Goal: Information Seeking & Learning: Learn about a topic

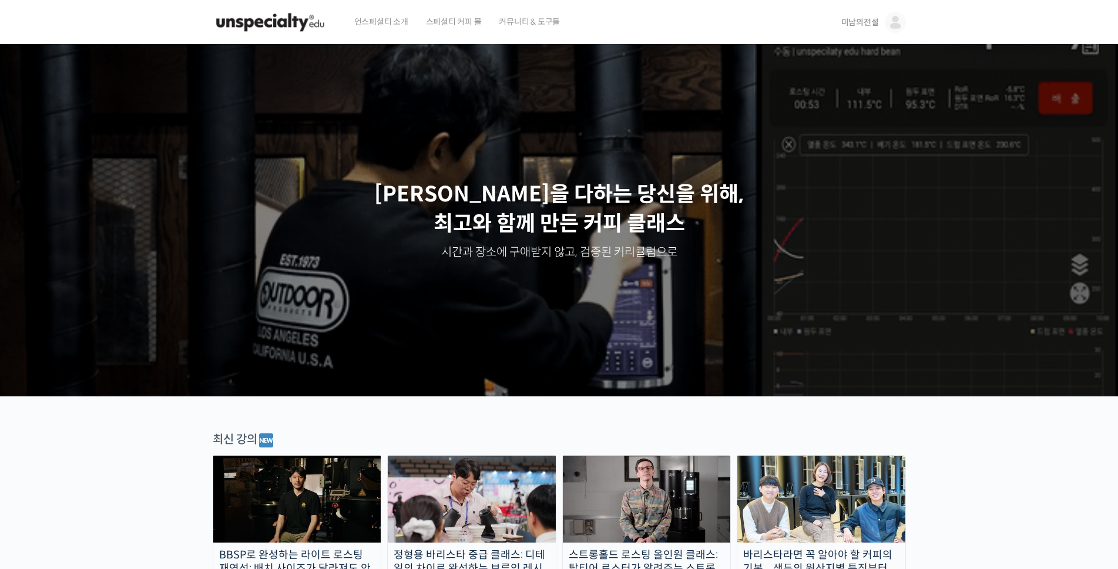
click at [859, 24] on span "미남의전설" at bounding box center [860, 22] width 38 height 11
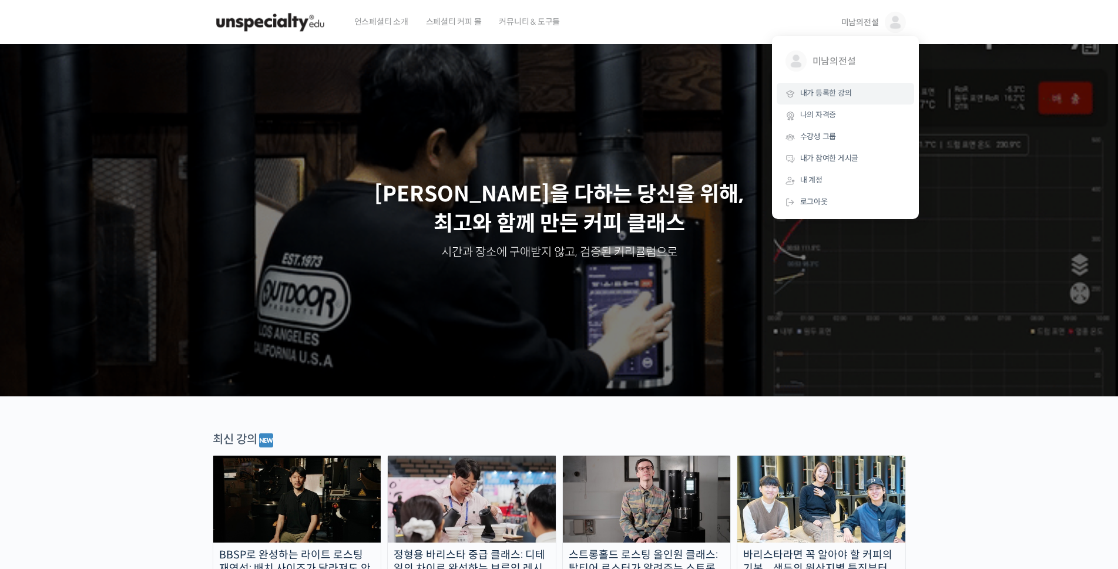
click at [830, 94] on span "내가 등록한 강의" at bounding box center [826, 93] width 52 height 10
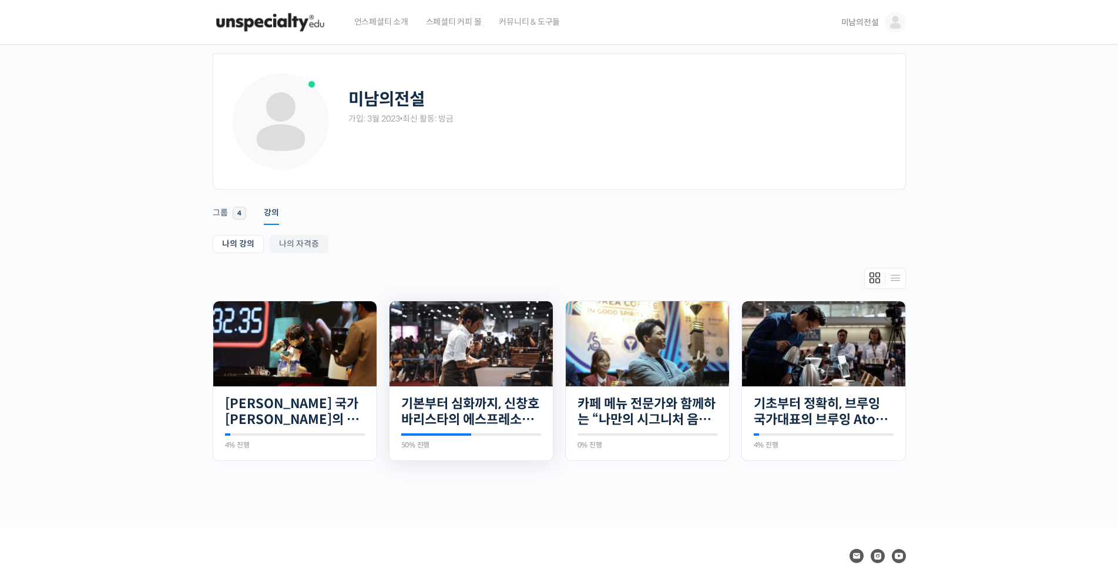
click at [446, 369] on img at bounding box center [471, 343] width 163 height 85
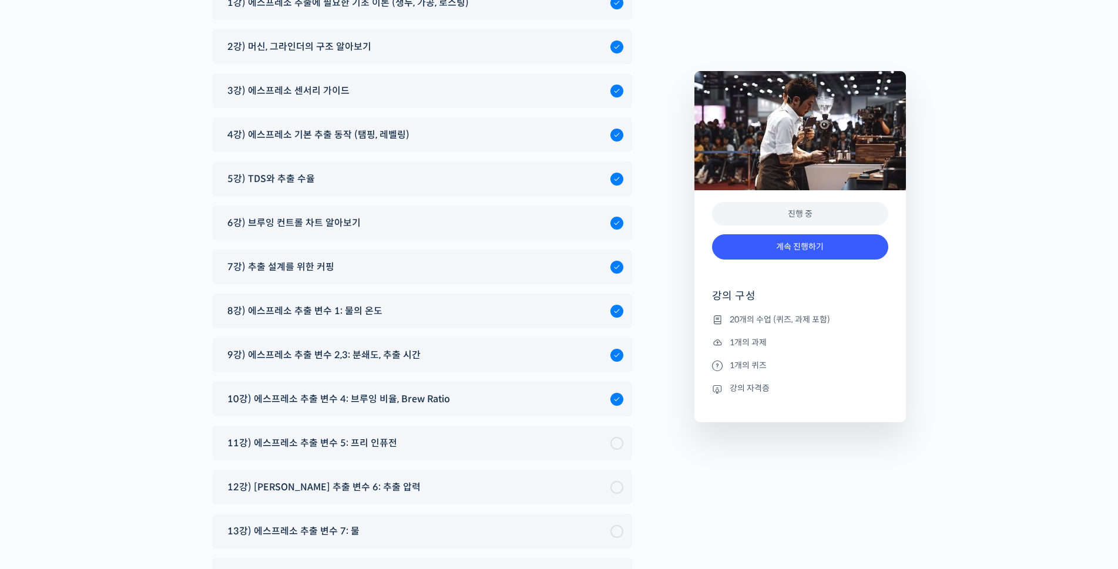
scroll to position [6320, 0]
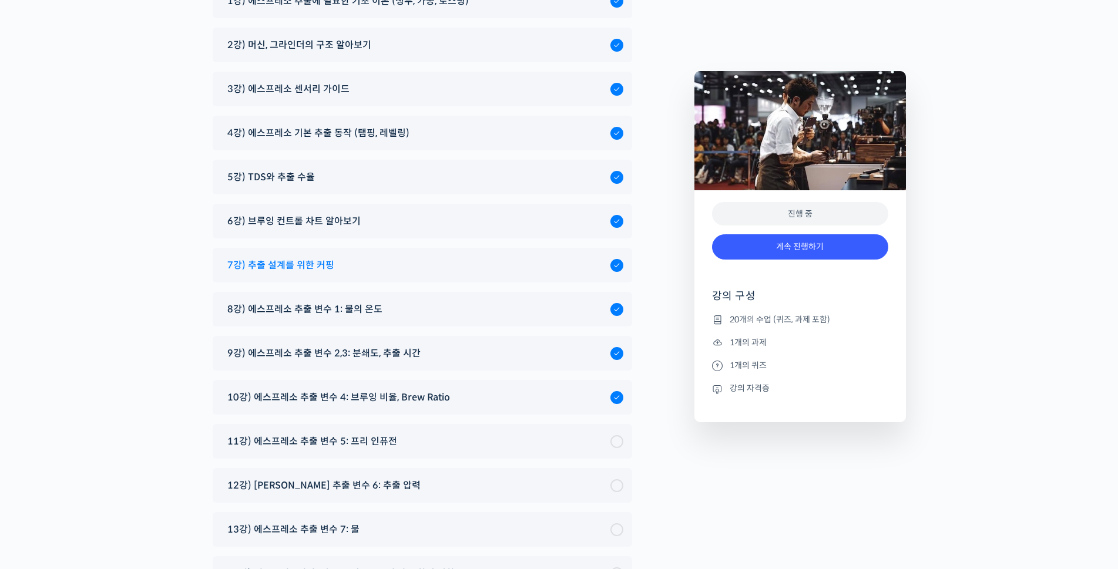
click at [288, 257] on span "7강) 추출 설계를 위한 커핑" at bounding box center [280, 265] width 107 height 16
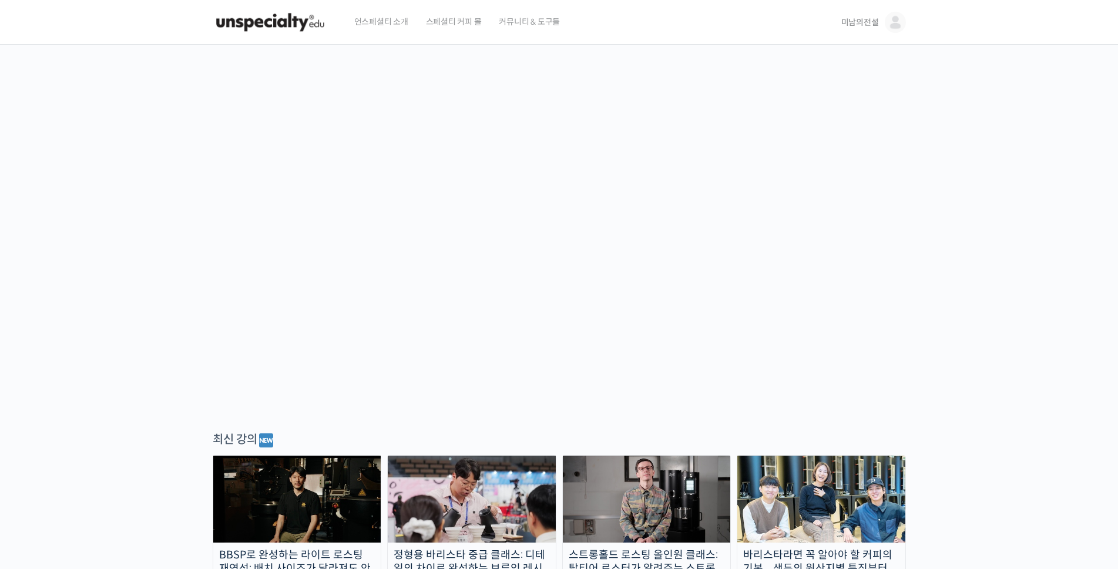
scroll to position [85, 0]
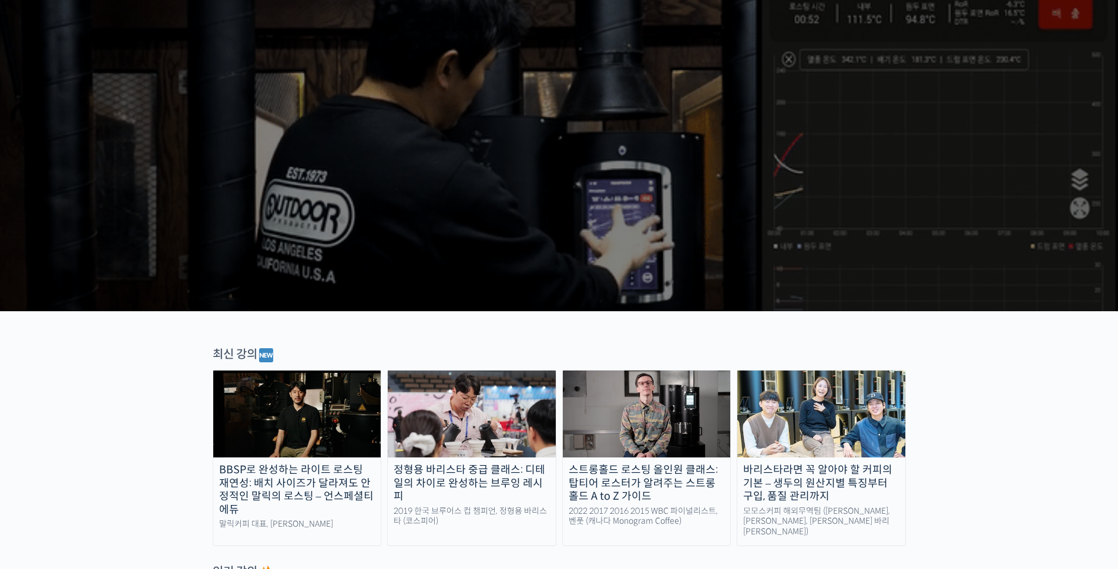
click at [847, 420] on img at bounding box center [821, 414] width 168 height 87
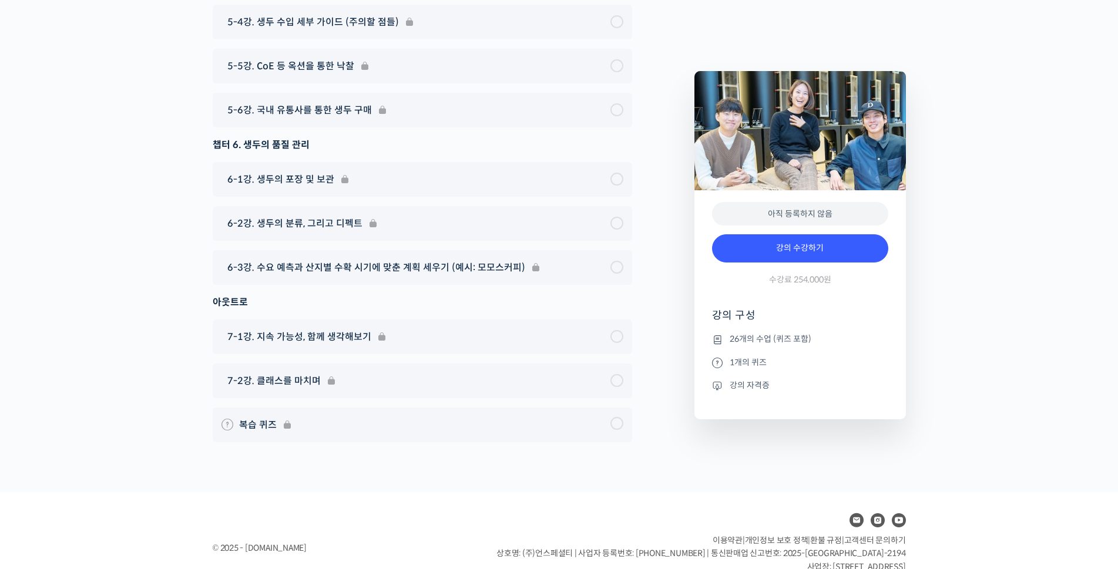
scroll to position [6755, 0]
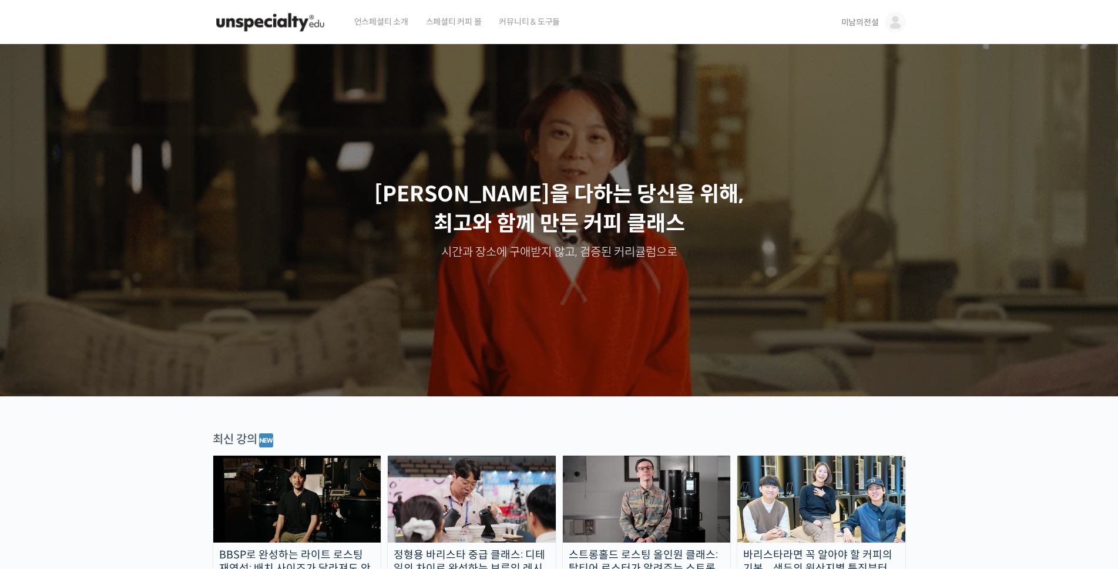
click at [866, 26] on span "미남의전설" at bounding box center [860, 22] width 38 height 11
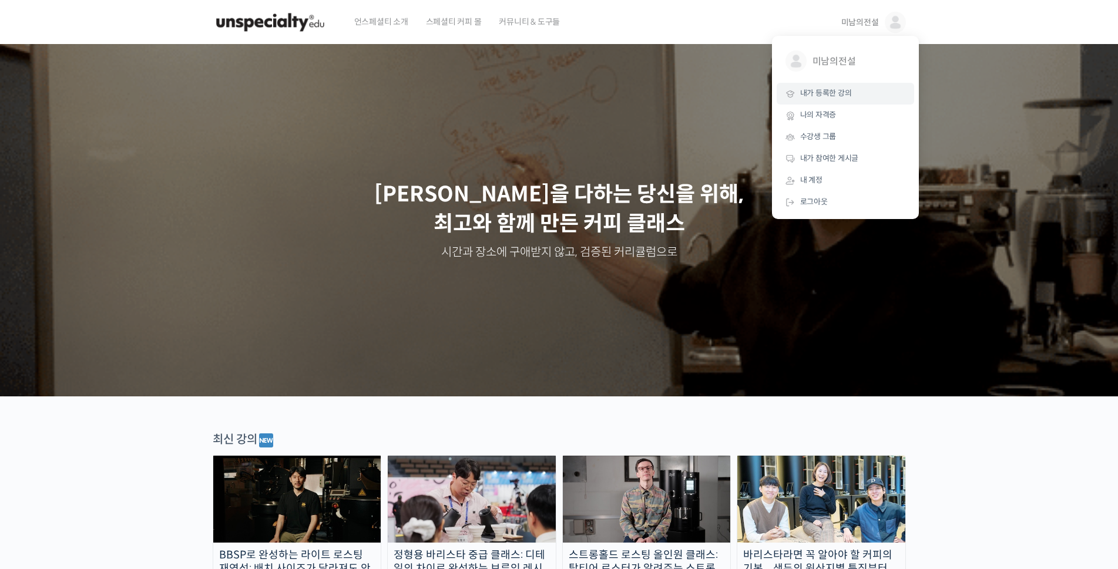
click at [829, 96] on span "내가 등록한 강의" at bounding box center [826, 93] width 52 height 10
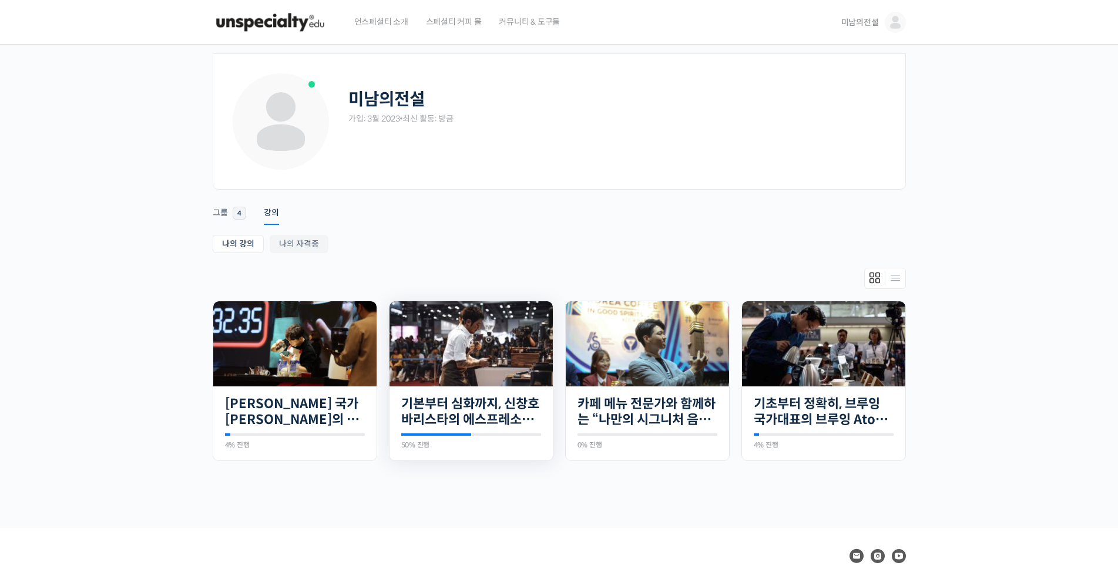
click at [495, 348] on img at bounding box center [471, 343] width 163 height 85
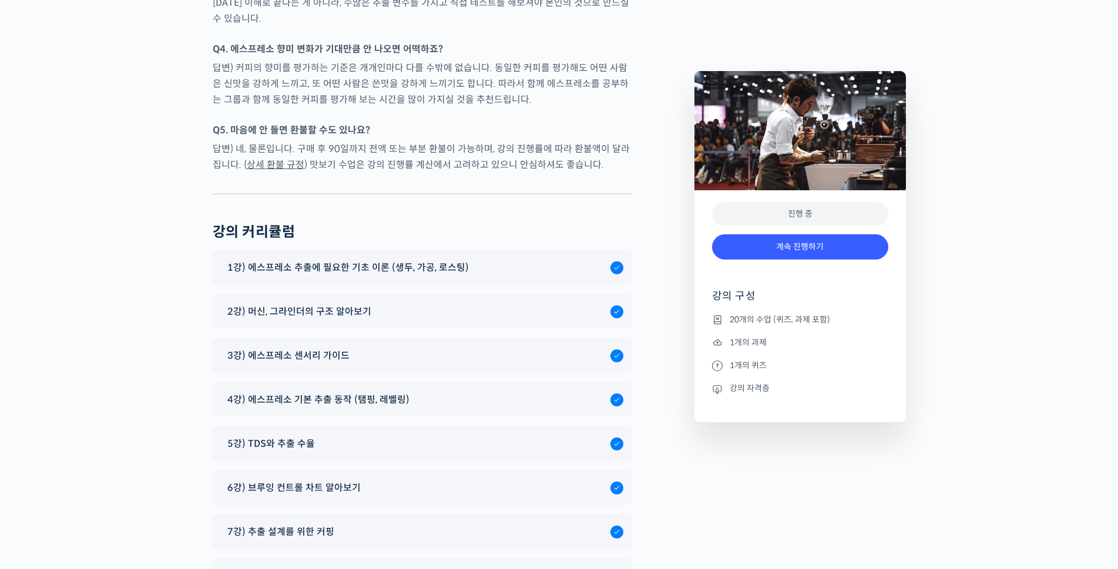
scroll to position [6202, 0]
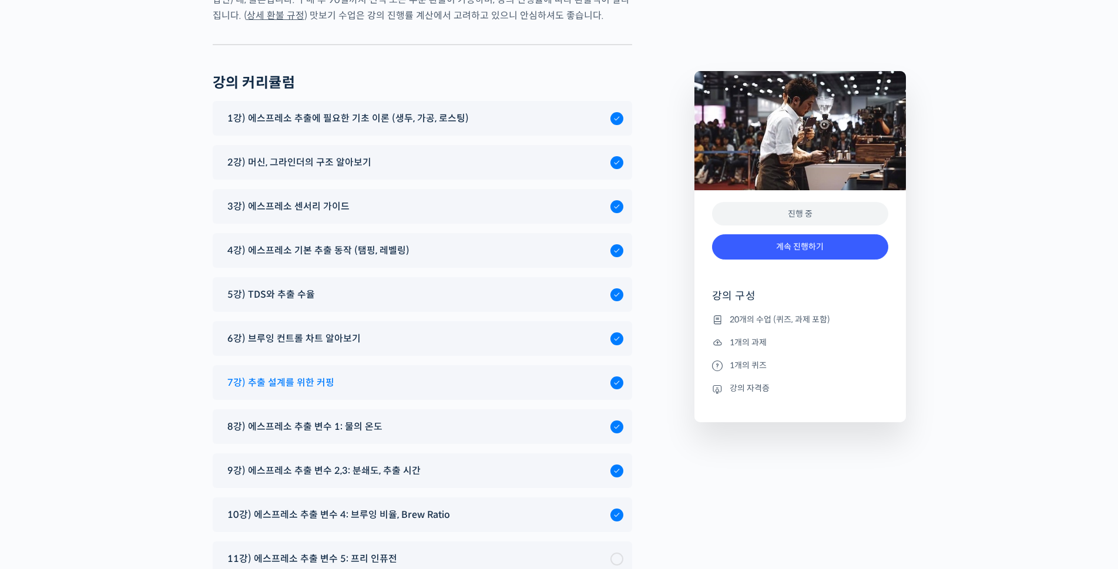
click at [323, 375] on span "7강) 추출 설계를 위한 커핑" at bounding box center [280, 383] width 107 height 16
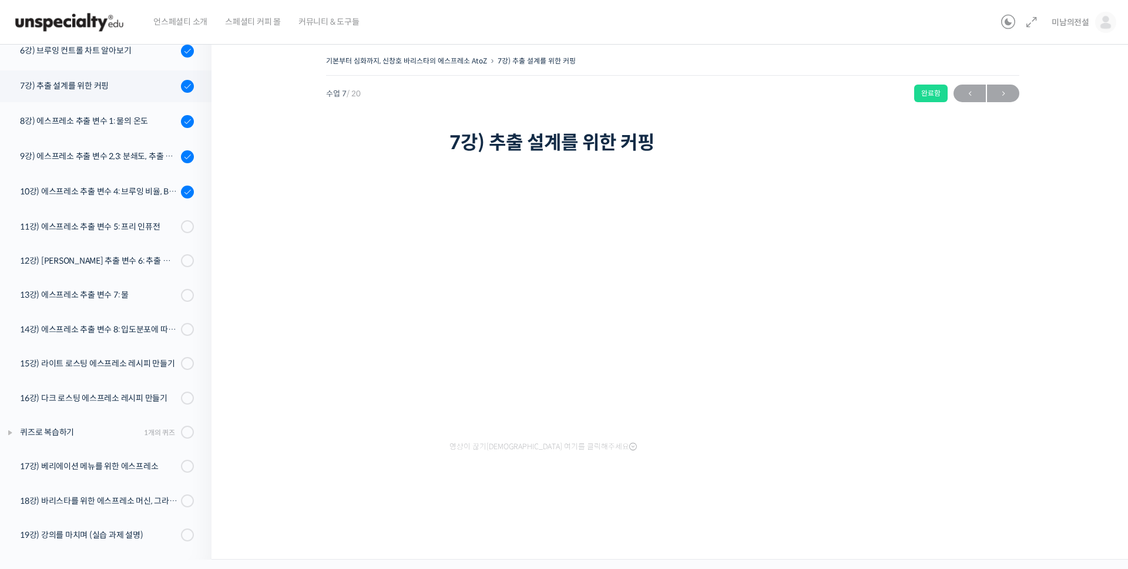
click at [400, 499] on div "기본부터 심화까지, 신창호 바리스타의 에스프레소 AtoZ 7강) 추출 설계를 위한 커핑 완료함 수업 7 / 20 완료함 ← 이전 다음 → 7강…" at bounding box center [672, 281] width 805 height 457
click at [591, 526] on div "기본부터 심화까지, 신창호 바리스타의 에스프레소 AtoZ 7강) 추출 설계를 위한 커핑 완료함 수업 7 / 20 완료함 ← 이전 다음 → 7강…" at bounding box center [672, 293] width 805 height 480
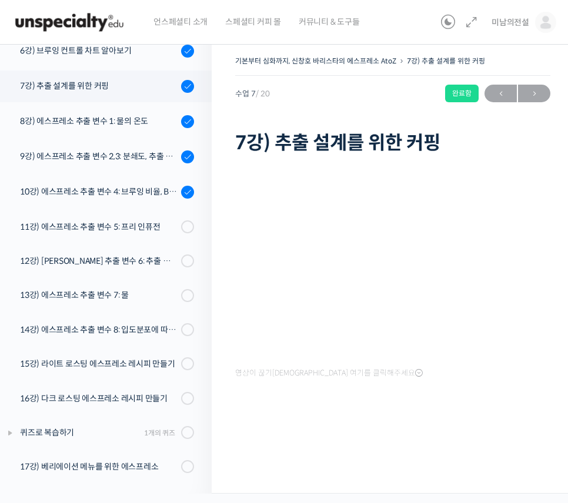
click at [327, 407] on div "영상이 끊기[DEMOGRAPHIC_DATA] 여기를 클릭해주세요" at bounding box center [392, 296] width 315 height 278
drag, startPoint x: 321, startPoint y: 106, endPoint x: 302, endPoint y: 103, distance: 19.6
click at [321, 106] on div "기본부터 심화까지, 신창호 바리스타의 에스프레소 AtoZ 7강) 추출 설계를 위한 커핑 완료함 수업 7 / 20 완료함 ← 이전 다음 → 7강…" at bounding box center [392, 105] width 315 height 105
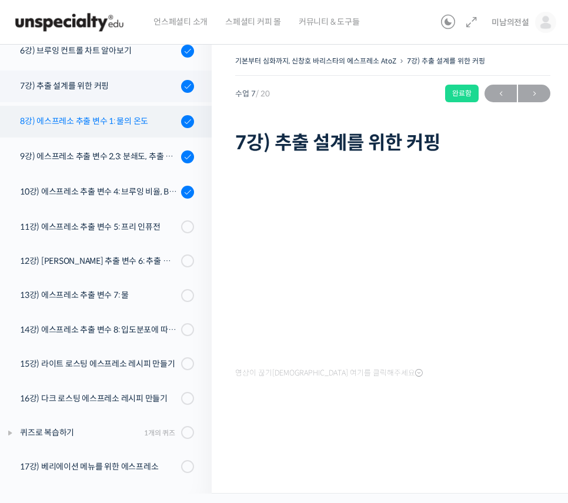
click at [63, 120] on div "8강) 에스프레소 추출 변수 1: 물의 온도" at bounding box center [98, 121] width 157 height 13
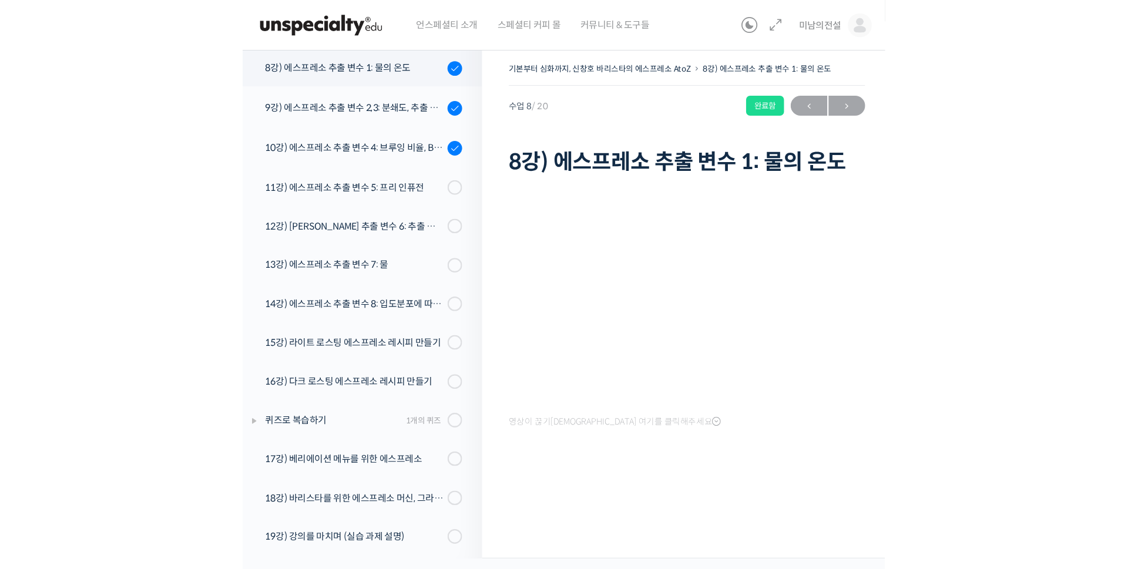
scroll to position [336, 0]
